Goal: Find specific page/section

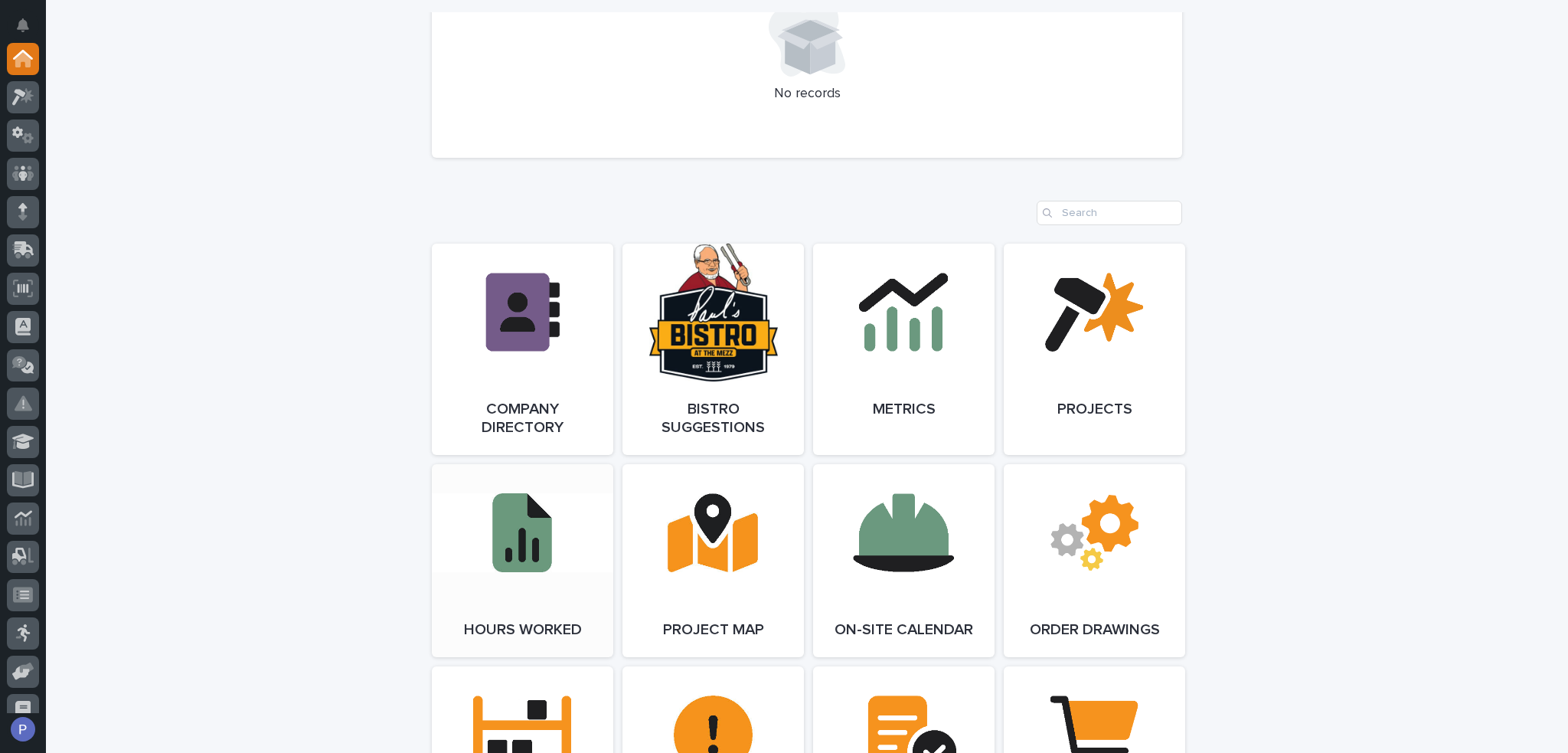
scroll to position [1149, 0]
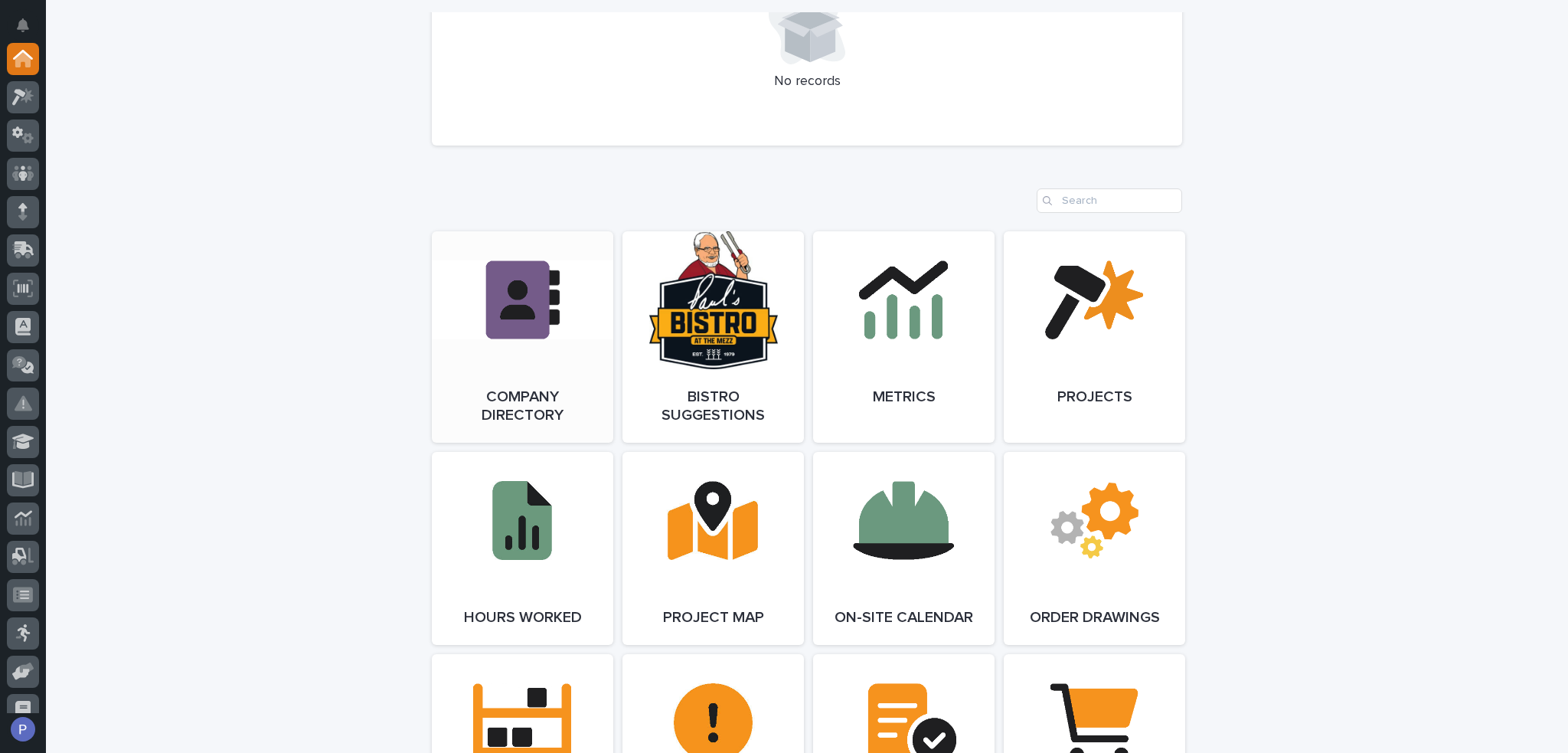
click at [507, 353] on link "Open Link" at bounding box center [523, 337] width 182 height 211
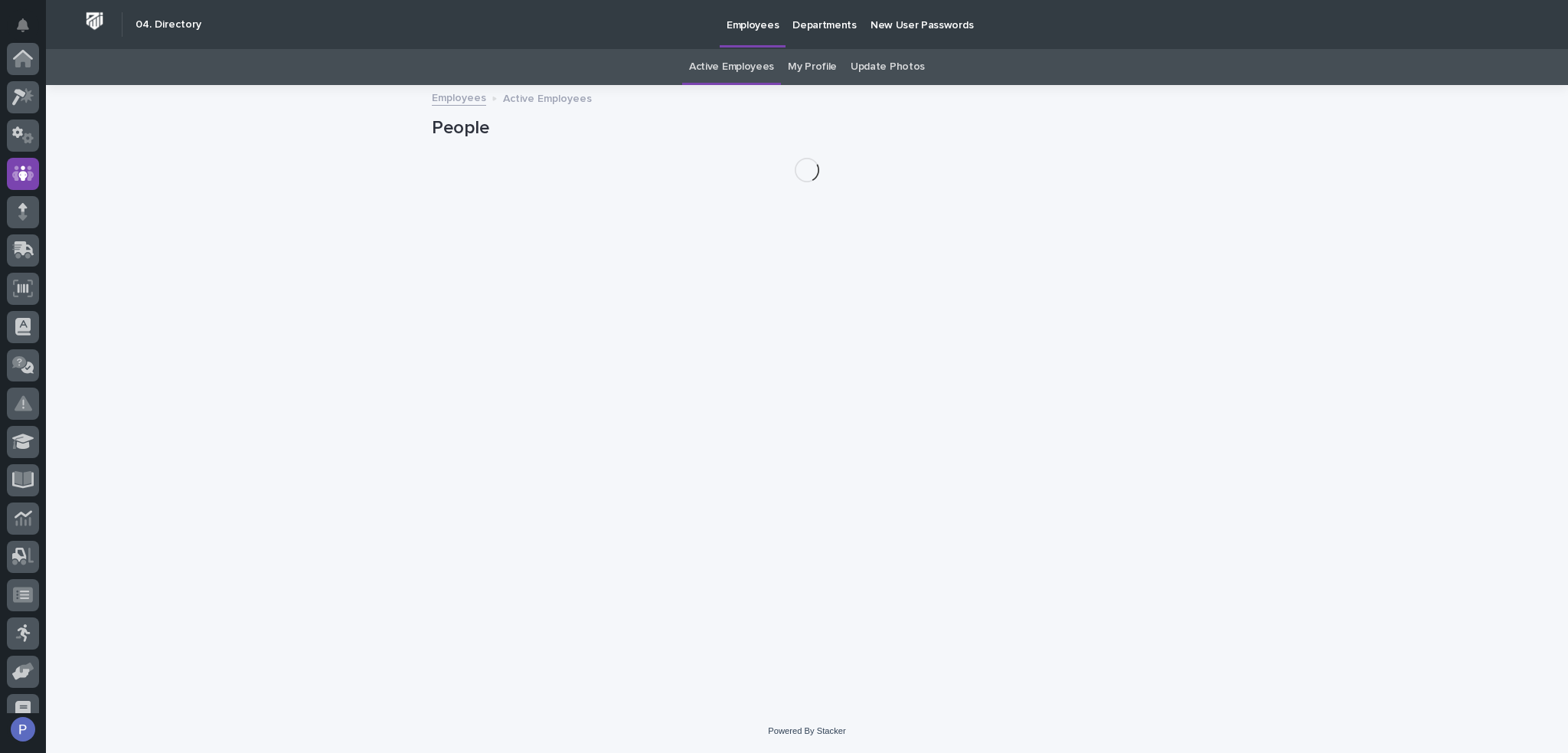
scroll to position [115, 0]
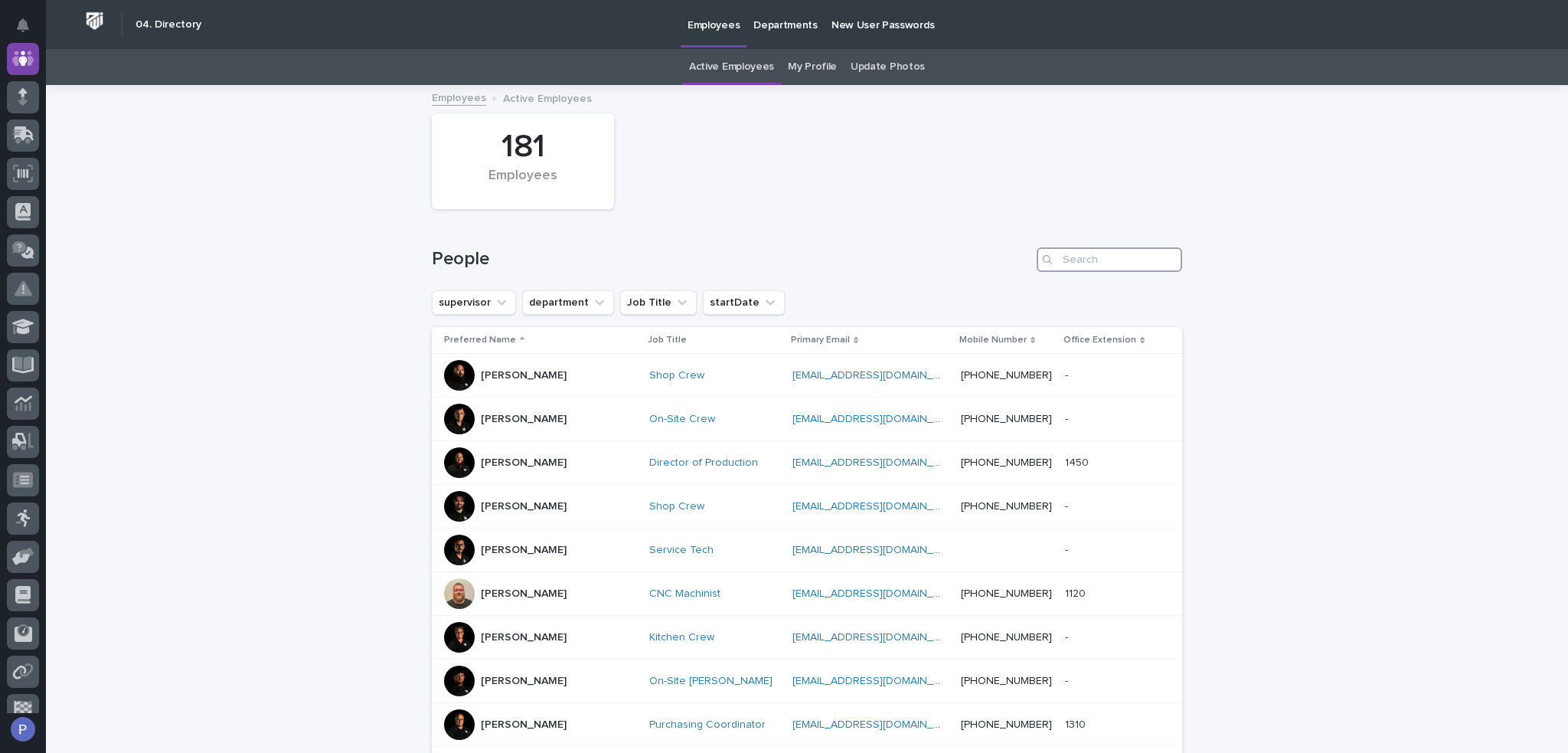
click at [1075, 266] on input "Search" at bounding box center [1109, 260] width 145 height 25
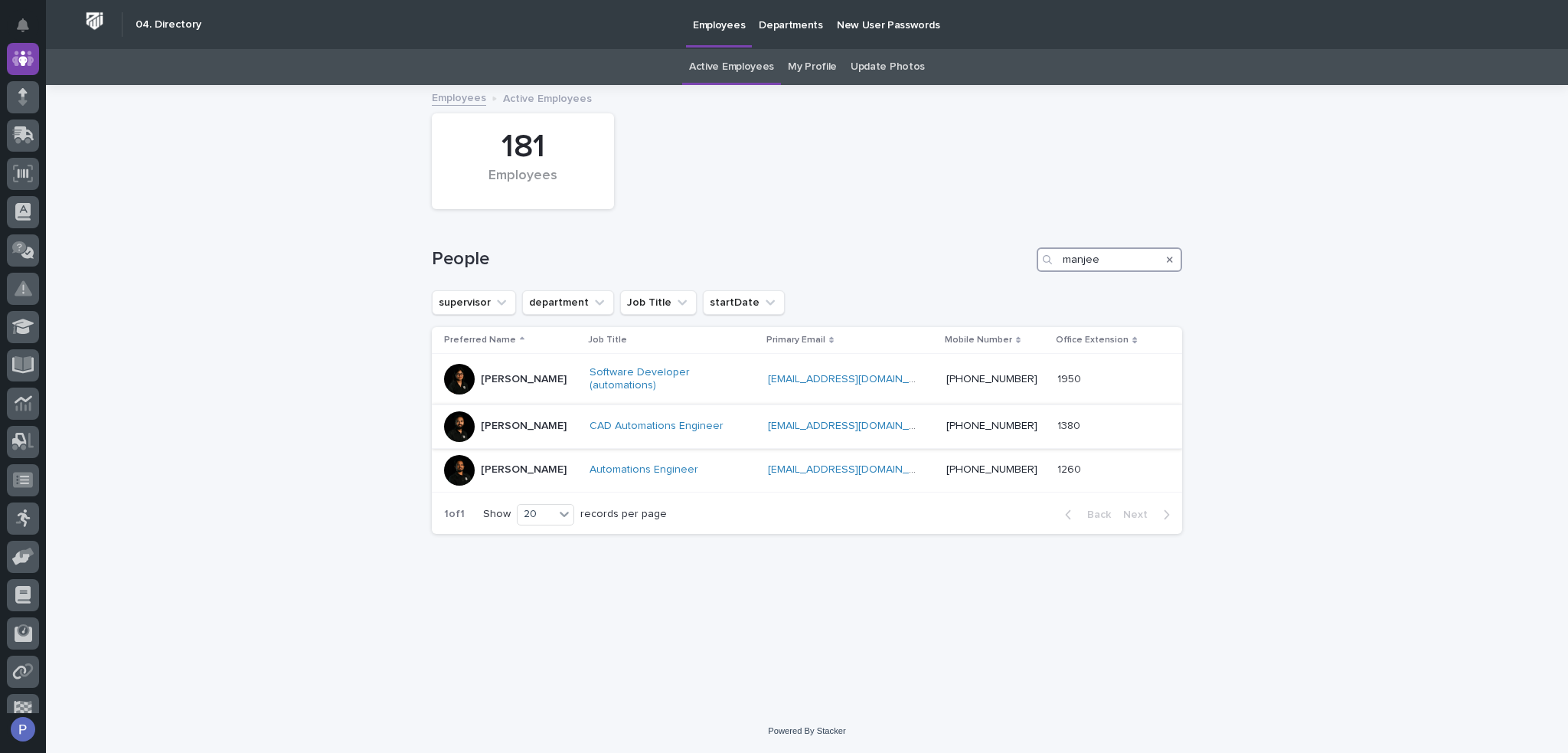
type input "manjee"
